Goal: Task Accomplishment & Management: Complete application form

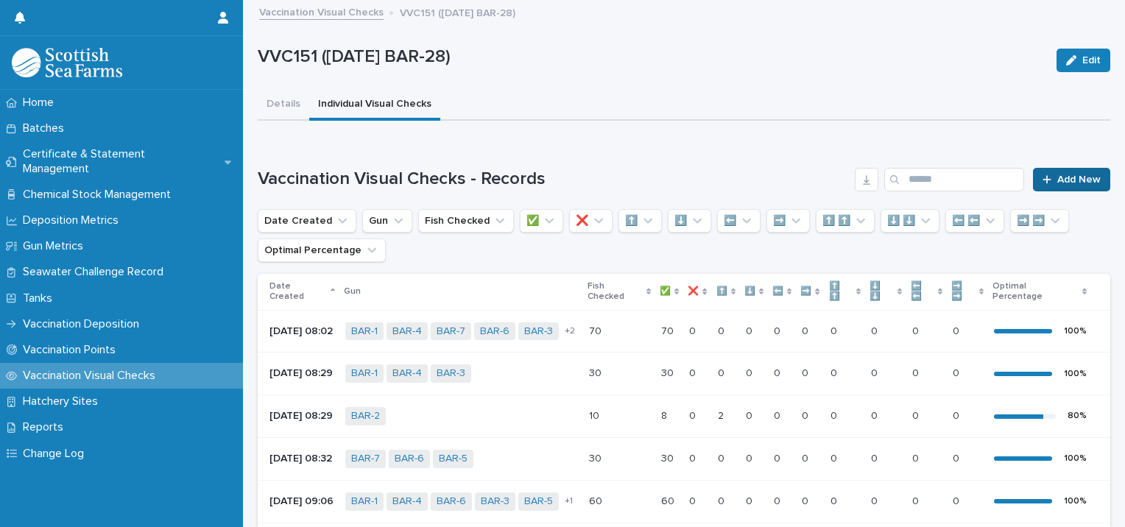
click at [1063, 181] on span "Add New" at bounding box center [1078, 179] width 43 height 10
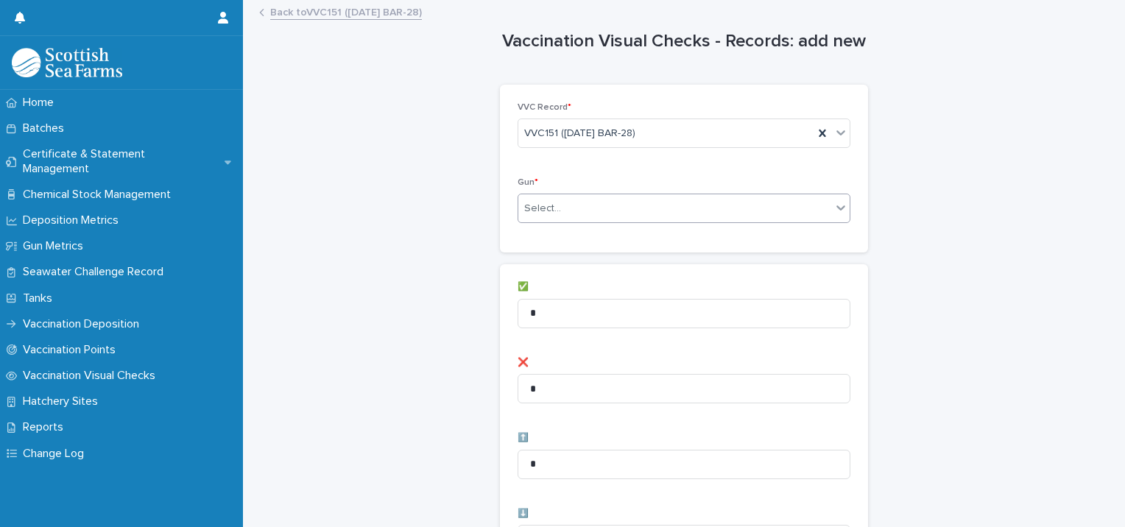
click at [549, 203] on div "Select..." at bounding box center [542, 208] width 37 height 15
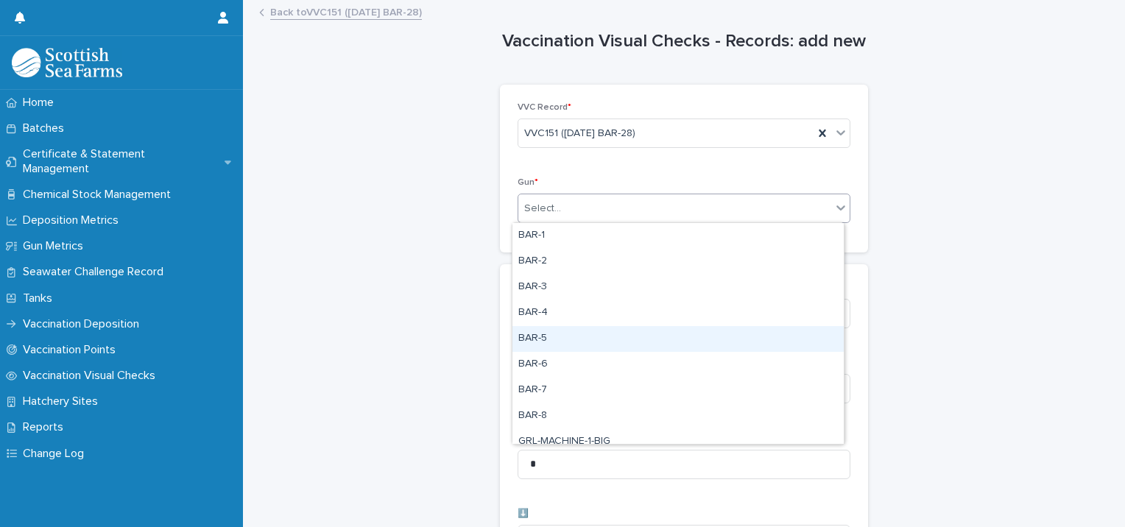
click at [548, 340] on div "BAR-5" at bounding box center [677, 339] width 331 height 26
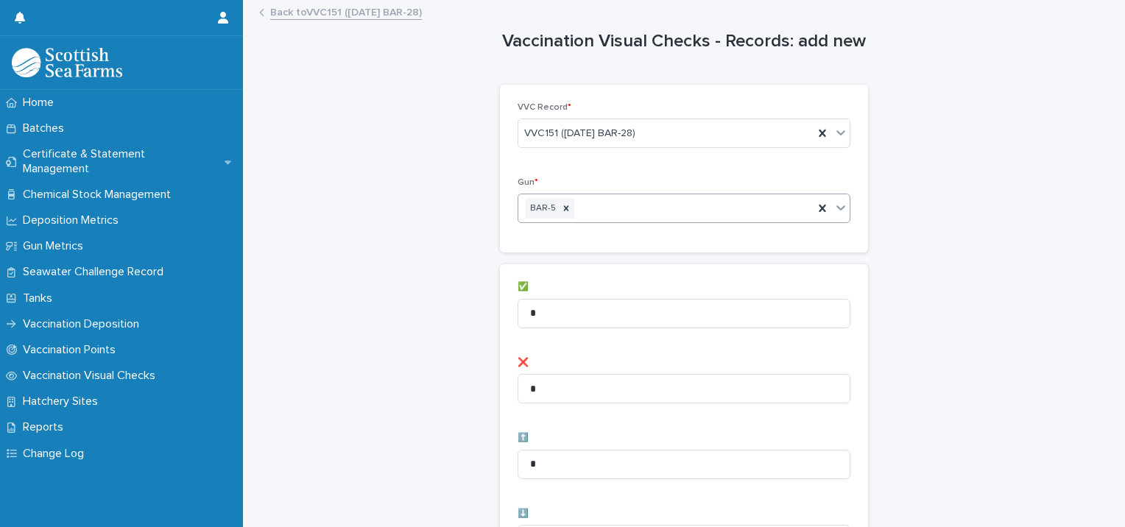
click at [604, 208] on div "BAR-5" at bounding box center [665, 209] width 295 height 26
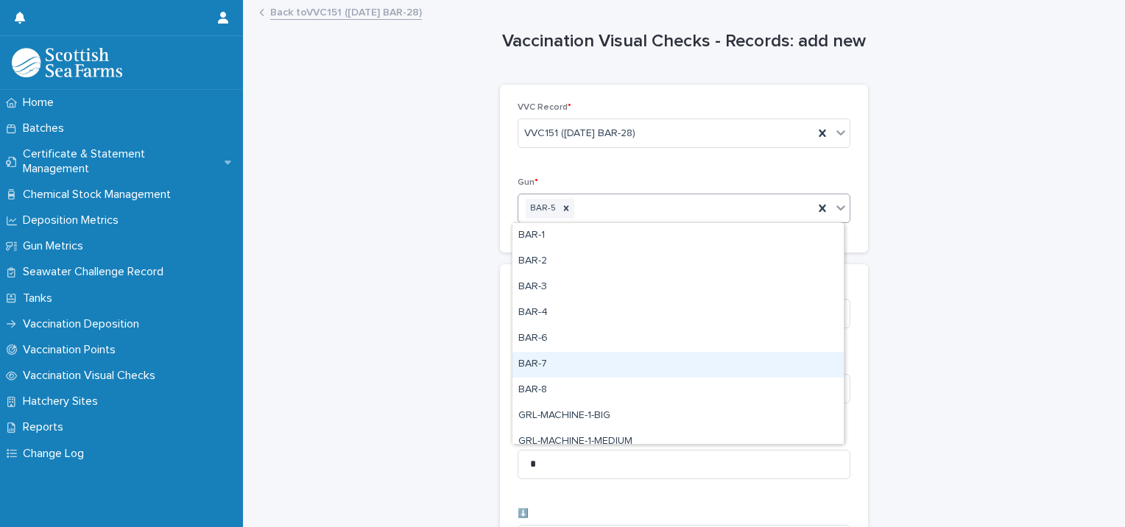
click at [546, 362] on div "BAR-7" at bounding box center [677, 365] width 331 height 26
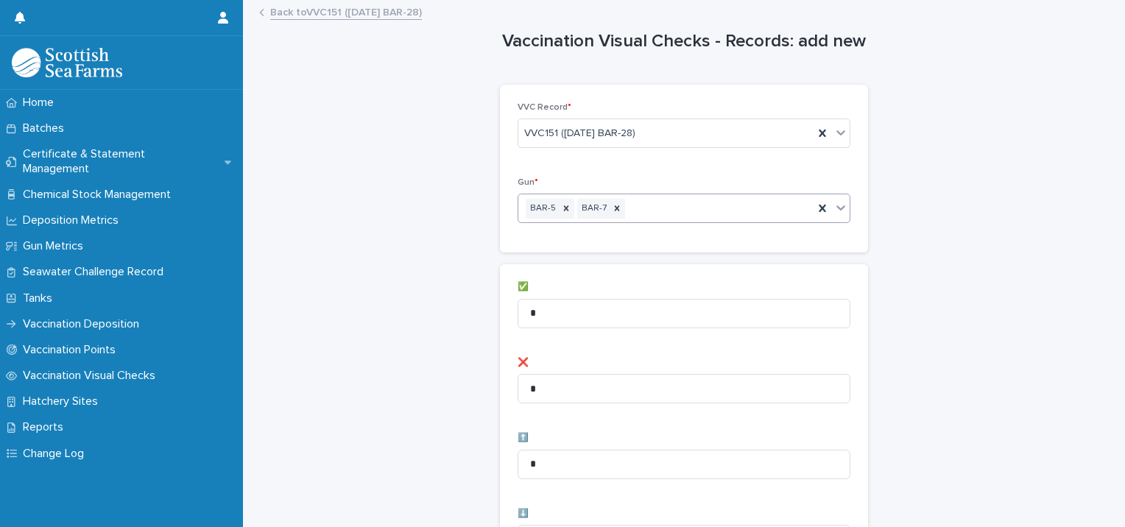
click at [642, 205] on div "BAR-5 BAR-7" at bounding box center [665, 209] width 295 height 26
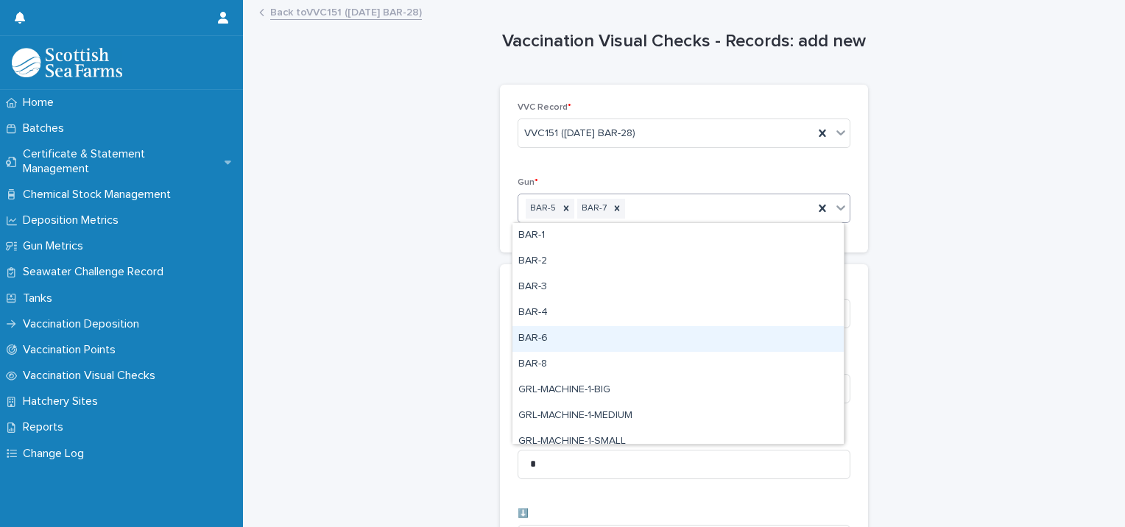
click at [579, 336] on div "BAR-6" at bounding box center [677, 339] width 331 height 26
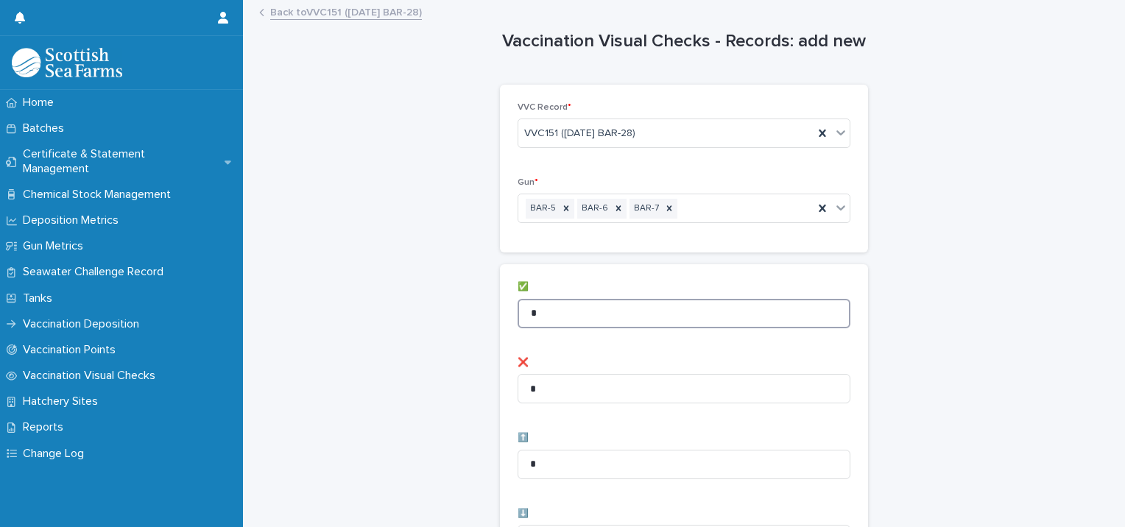
drag, startPoint x: 541, startPoint y: 309, endPoint x: 445, endPoint y: 283, distance: 99.8
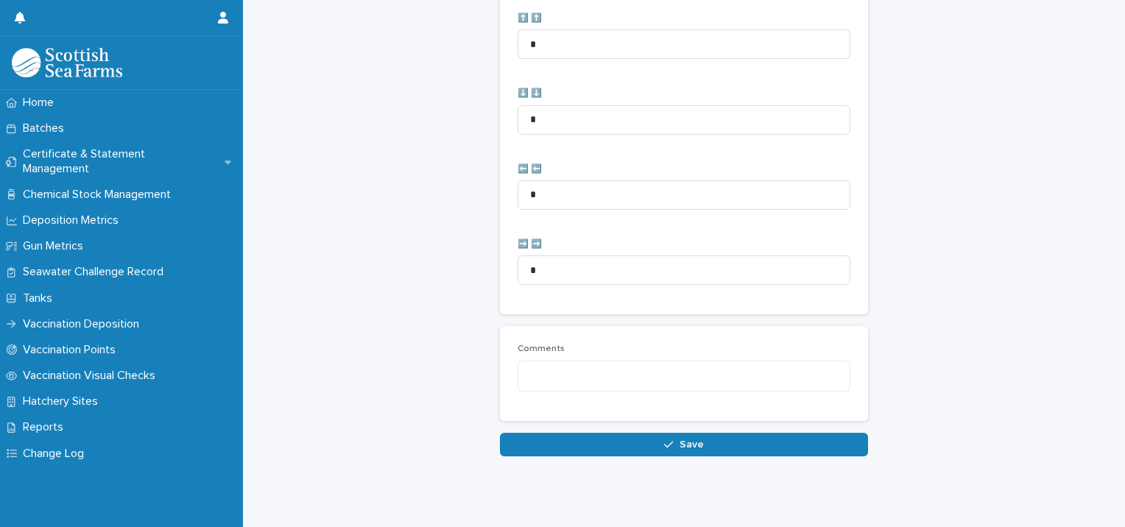
scroll to position [735, 0]
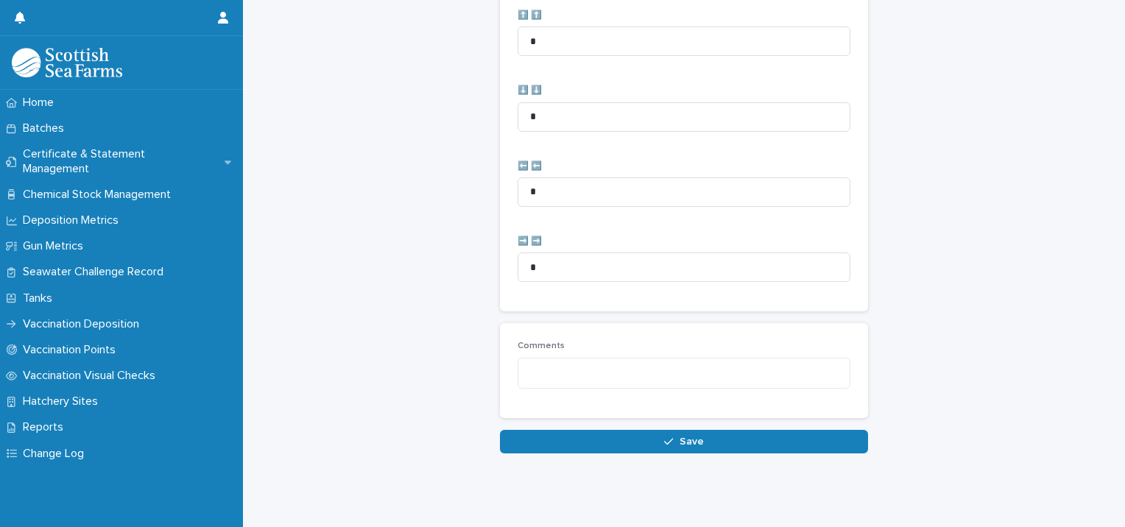
type input "**"
click at [562, 434] on button "Save" at bounding box center [684, 442] width 368 height 24
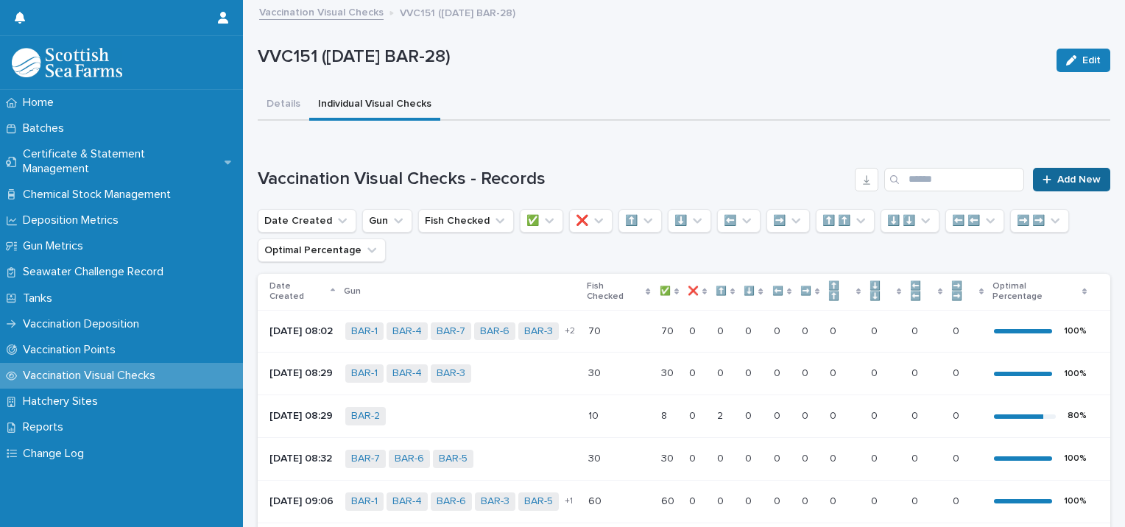
click at [1057, 180] on span "Add New" at bounding box center [1078, 179] width 43 height 10
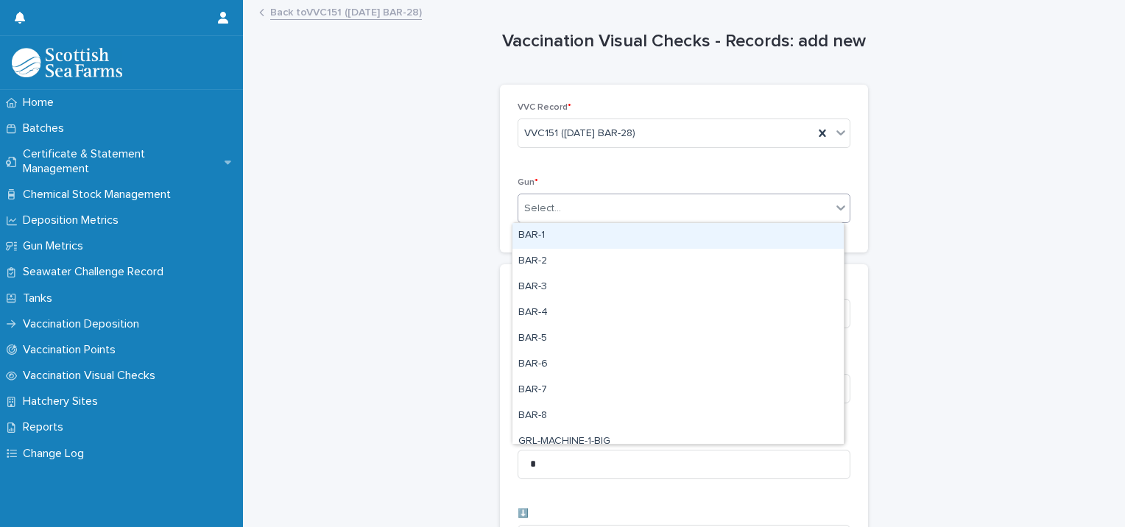
click at [665, 211] on div "Select..." at bounding box center [674, 209] width 313 height 24
click at [621, 233] on div "BAR-1" at bounding box center [677, 236] width 331 height 26
click at [661, 210] on div "BAR-1" at bounding box center [665, 209] width 295 height 26
drag, startPoint x: 627, startPoint y: 234, endPoint x: 635, endPoint y: 228, distance: 10.0
click at [627, 234] on div "BAR-2" at bounding box center [677, 236] width 331 height 26
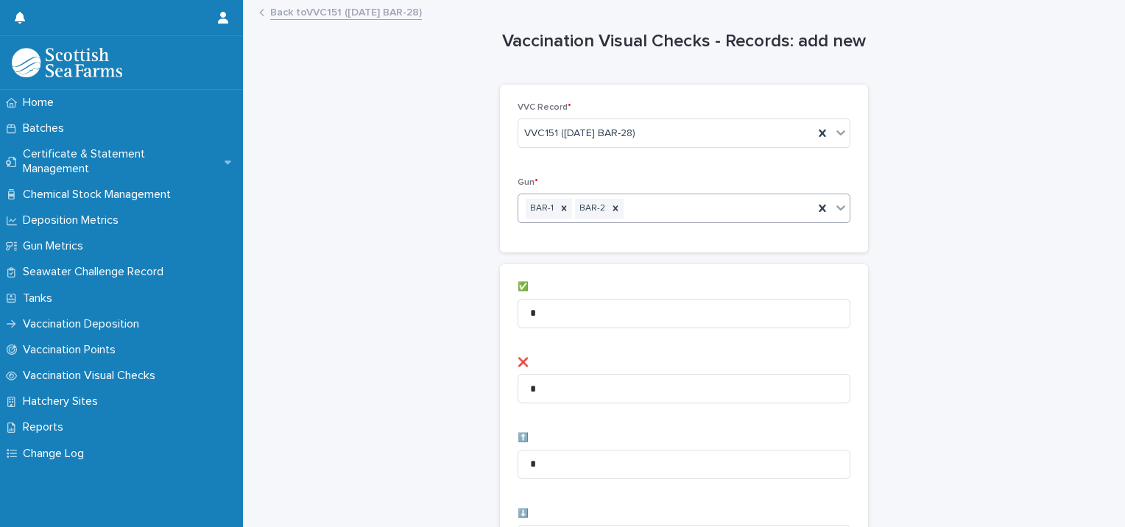
click at [674, 199] on div "BAR-1 BAR-2" at bounding box center [665, 209] width 295 height 26
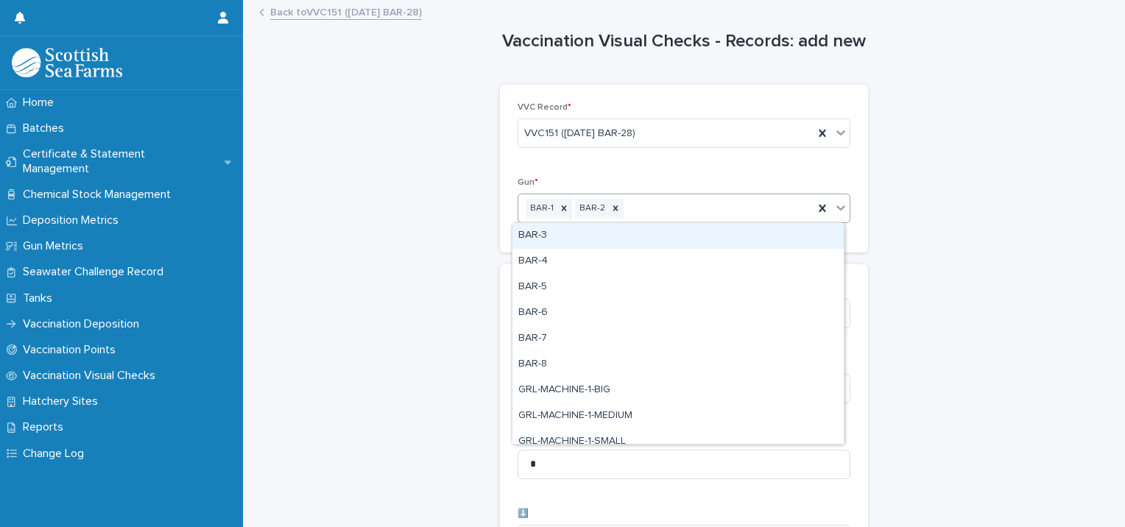
click at [637, 230] on div "BAR-3" at bounding box center [677, 236] width 331 height 26
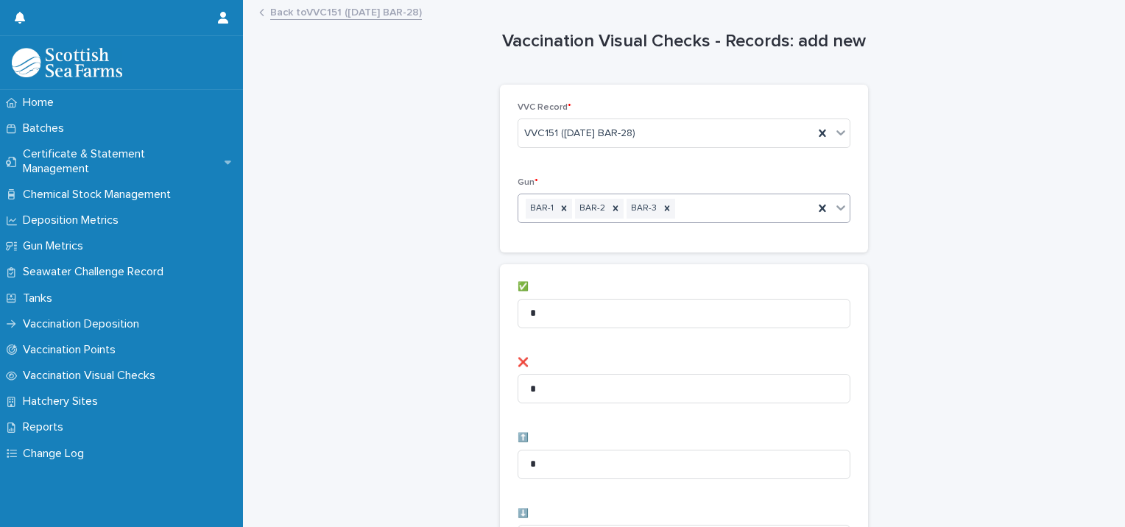
click at [705, 205] on div "BAR-1 BAR-2 BAR-3" at bounding box center [665, 209] width 295 height 26
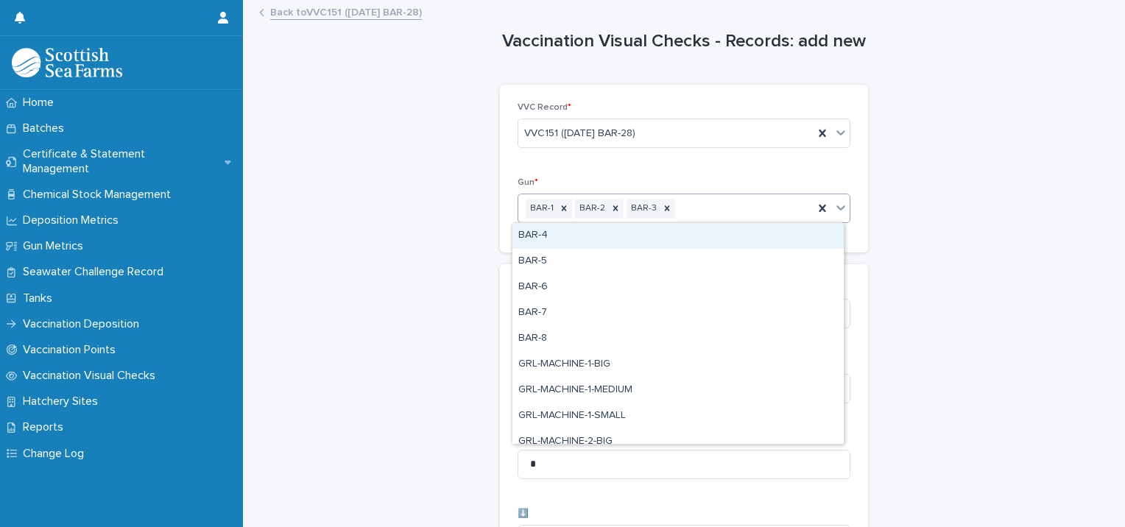
click at [645, 238] on div "BAR-4" at bounding box center [677, 236] width 331 height 26
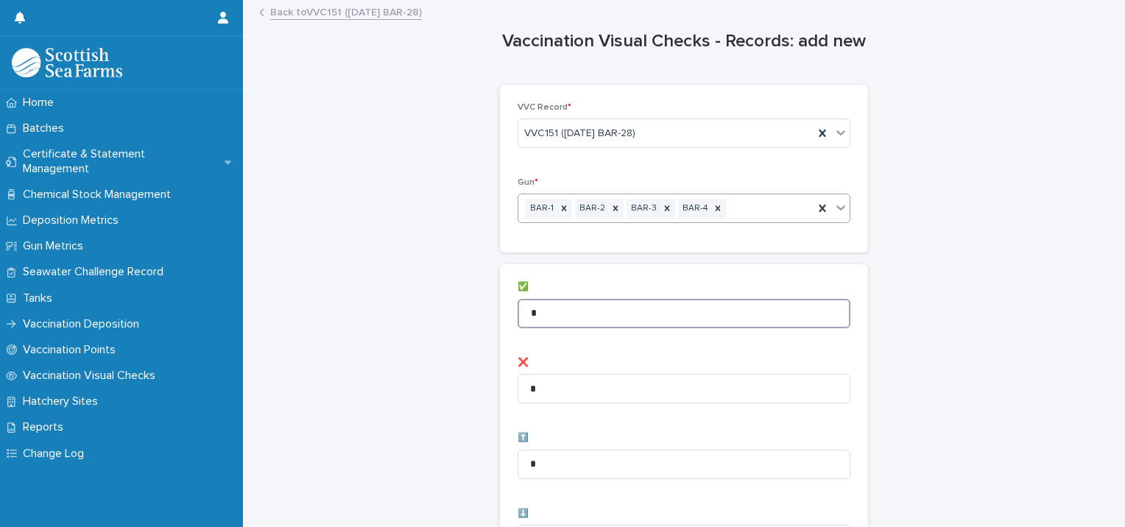
drag, startPoint x: 601, startPoint y: 307, endPoint x: 455, endPoint y: 305, distance: 145.8
type input "**"
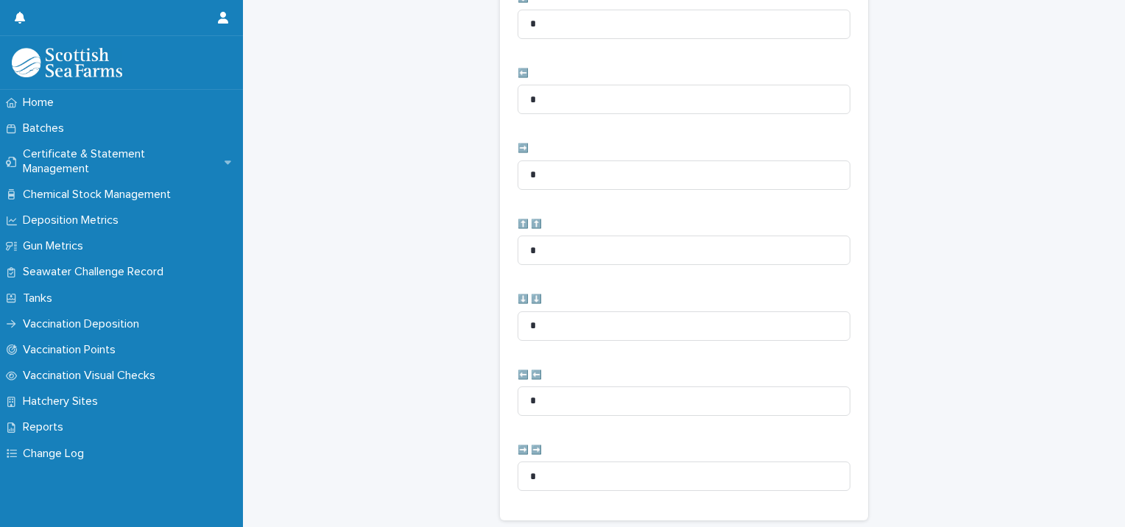
scroll to position [735, 0]
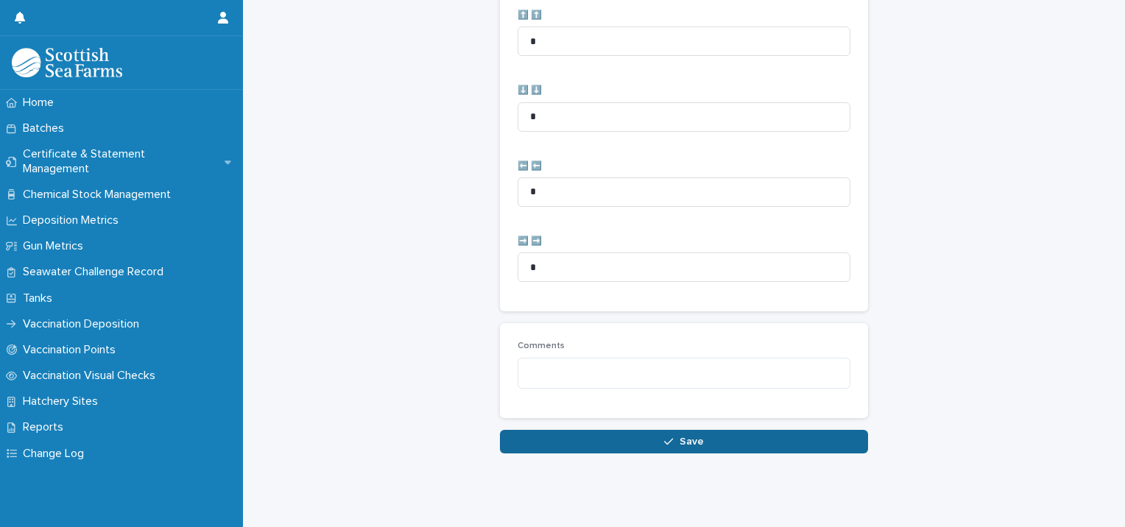
click at [500, 430] on button "Save" at bounding box center [684, 442] width 368 height 24
